Goal: Task Accomplishment & Management: Use online tool/utility

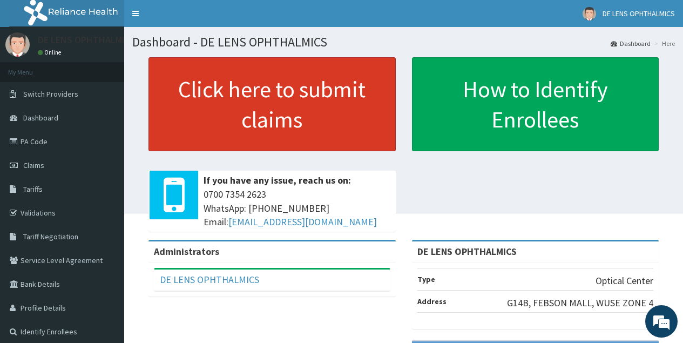
click at [290, 118] on link "Click here to submit claims" at bounding box center [271, 104] width 247 height 94
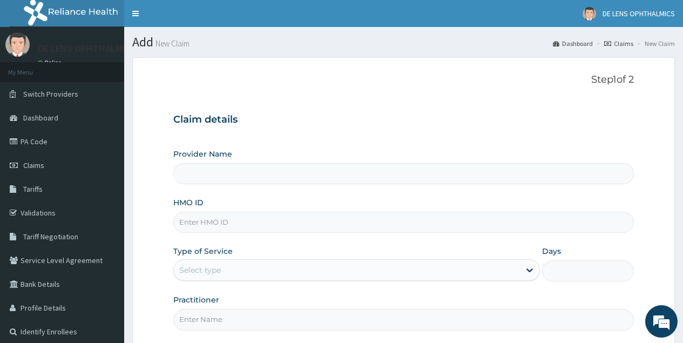
type input "DE LENS OPHTHALMICS"
click at [49, 138] on link "PA Code" at bounding box center [62, 142] width 124 height 24
